Goal: Information Seeking & Learning: Learn about a topic

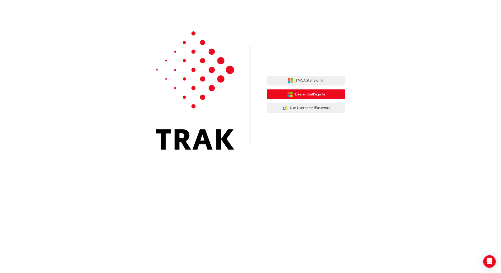
click at [298, 96] on span "Dealer Staff Sign In" at bounding box center [310, 95] width 30 height 6
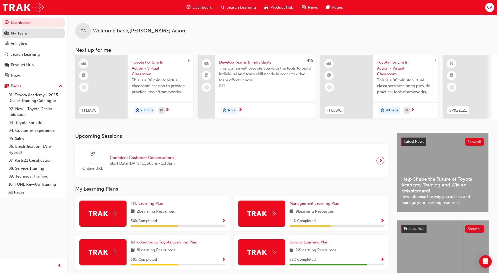
click at [37, 35] on div "My Team" at bounding box center [33, 33] width 57 height 7
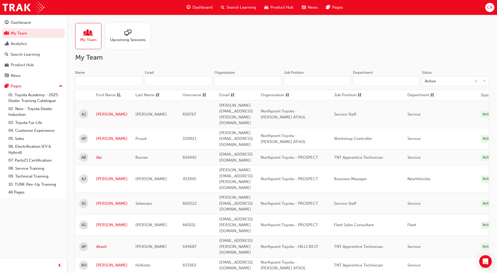
click at [84, 82] on input "Name" at bounding box center [109, 81] width 68 height 10
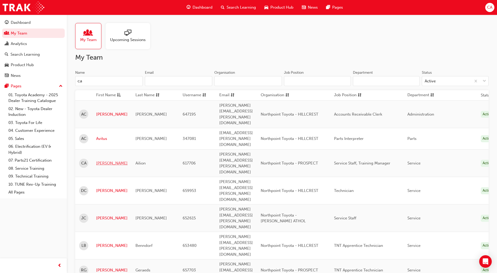
type input "ca"
click at [105, 161] on link "Caroline" at bounding box center [111, 164] width 31 height 6
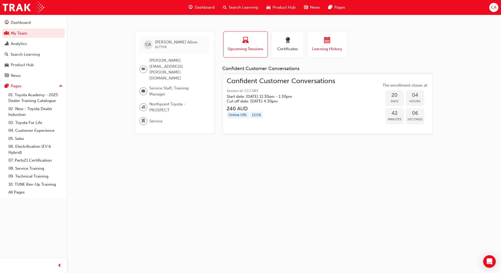
click at [324, 45] on div "Learning History" at bounding box center [326, 44] width 31 height 15
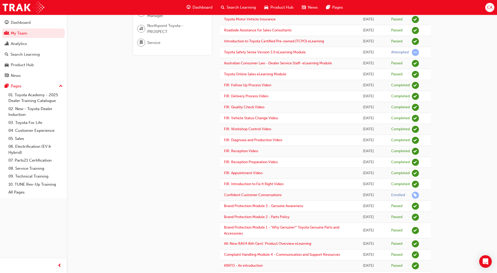
scroll to position [52, 0]
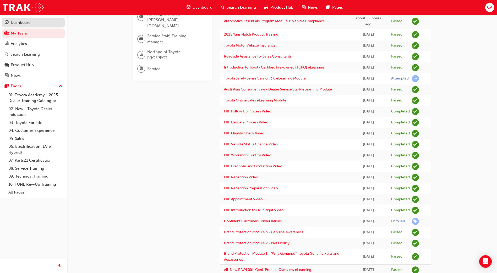
click at [23, 21] on div "Dashboard" at bounding box center [21, 23] width 20 height 6
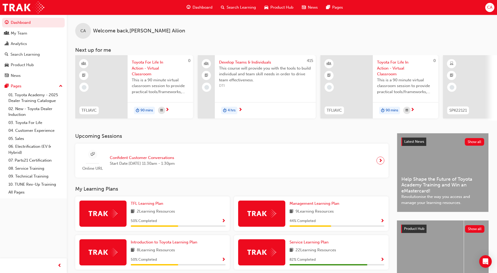
click at [105, 213] on img at bounding box center [103, 214] width 29 height 8
click at [139, 206] on span "TFL Learning Plan" at bounding box center [147, 203] width 32 height 5
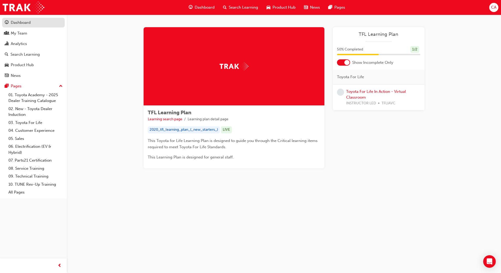
click at [18, 23] on div "Dashboard" at bounding box center [21, 23] width 20 height 6
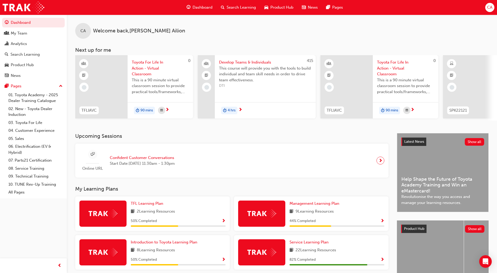
scroll to position [40, 0]
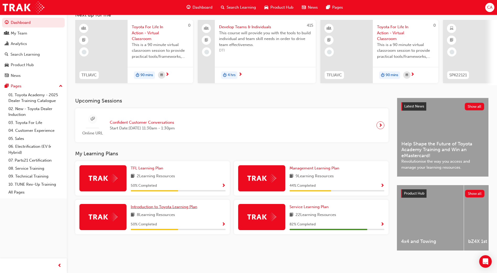
click at [141, 205] on span "Introduction to Toyota Learning Plan" at bounding box center [164, 207] width 67 height 5
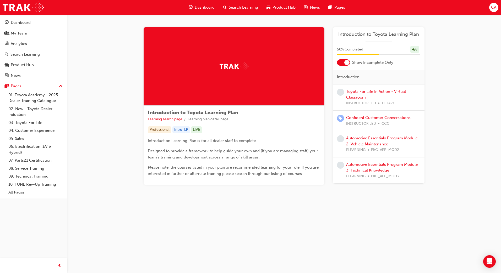
click at [347, 61] on div at bounding box center [346, 62] width 5 height 5
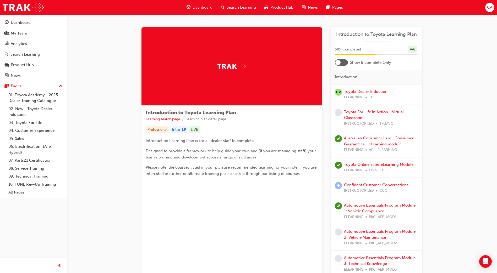
click at [342, 62] on div at bounding box center [341, 62] width 13 height 6
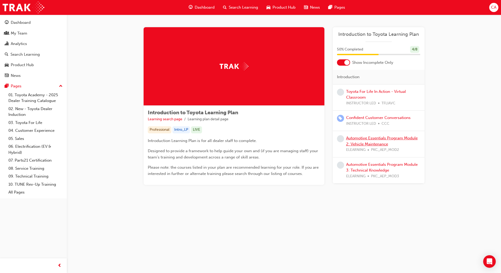
click at [359, 138] on link "Automotive Essentials Program Module 2: Vehicle Maintenance" at bounding box center [382, 141] width 72 height 11
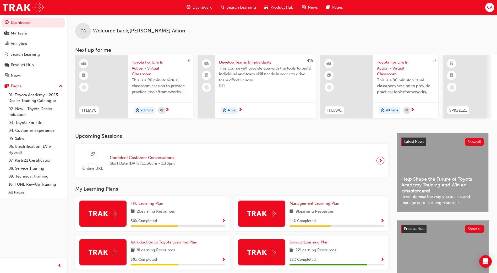
click at [248, 7] on span "Search Learning" at bounding box center [241, 7] width 29 height 6
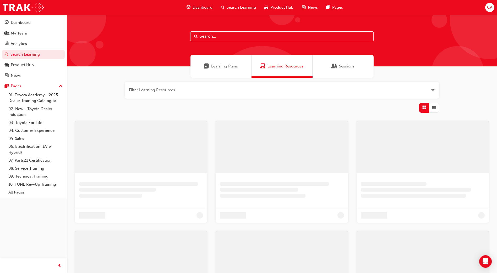
click at [233, 35] on input "text" at bounding box center [281, 36] width 183 height 10
type input "legal"
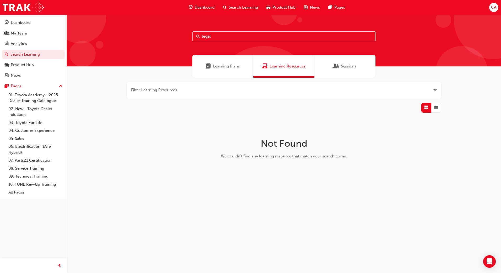
drag, startPoint x: 232, startPoint y: 34, endPoint x: 167, endPoint y: 36, distance: 64.5
click at [167, 36] on div "legal" at bounding box center [284, 41] width 434 height 52
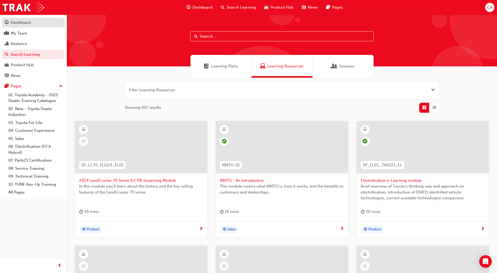
click at [43, 23] on div "Dashboard" at bounding box center [33, 22] width 57 height 7
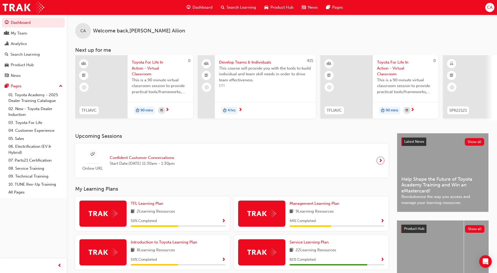
click at [261, 214] on img at bounding box center [261, 214] width 29 height 8
click at [300, 206] on span "Management Learning Plan" at bounding box center [314, 203] width 50 height 5
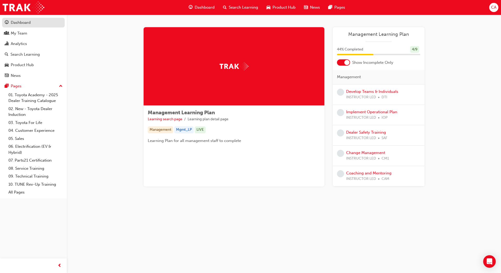
click at [18, 23] on div "Dashboard" at bounding box center [21, 23] width 20 height 6
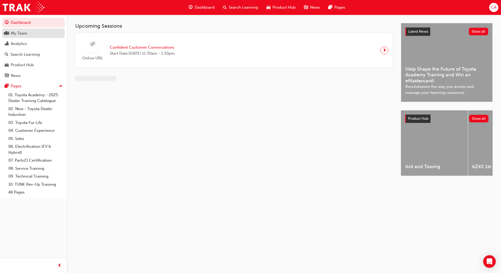
click at [19, 33] on div "My Team" at bounding box center [19, 33] width 17 height 6
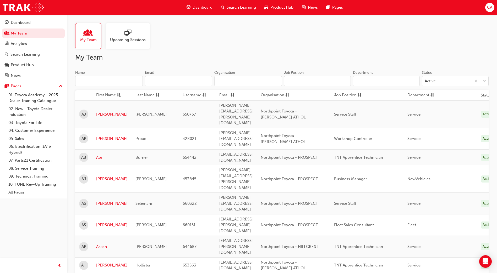
click at [90, 79] on input "Name" at bounding box center [109, 81] width 68 height 10
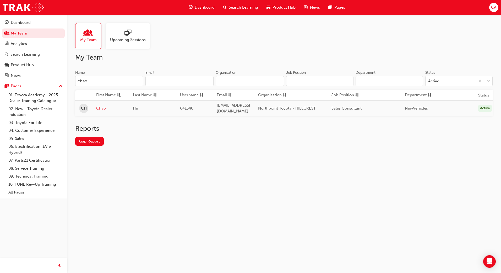
type input "chao"
click at [99, 107] on link "Chao" at bounding box center [110, 109] width 29 height 6
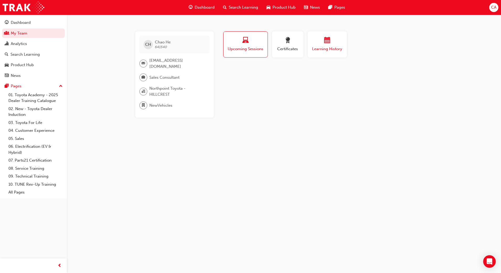
click at [327, 42] on span "calendar-icon" at bounding box center [327, 40] width 6 height 7
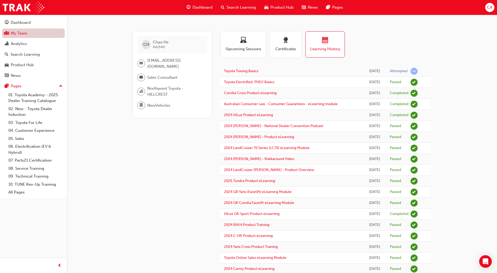
click at [35, 30] on link "My Team" at bounding box center [33, 34] width 63 height 10
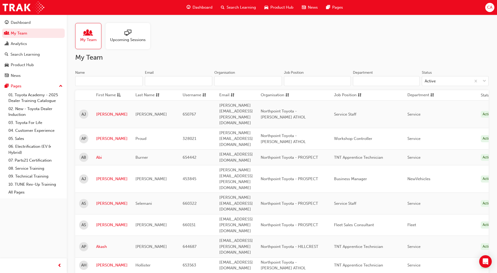
click at [92, 82] on input "Name" at bounding box center [109, 81] width 68 height 10
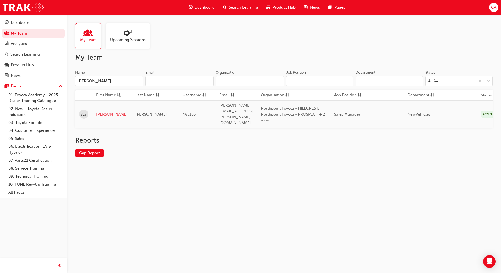
type input "allan"
click at [100, 112] on link "Allan" at bounding box center [111, 115] width 31 height 6
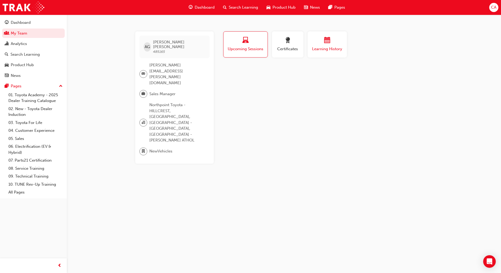
click at [316, 45] on div "Learning History" at bounding box center [326, 44] width 31 height 15
